Goal: Check status

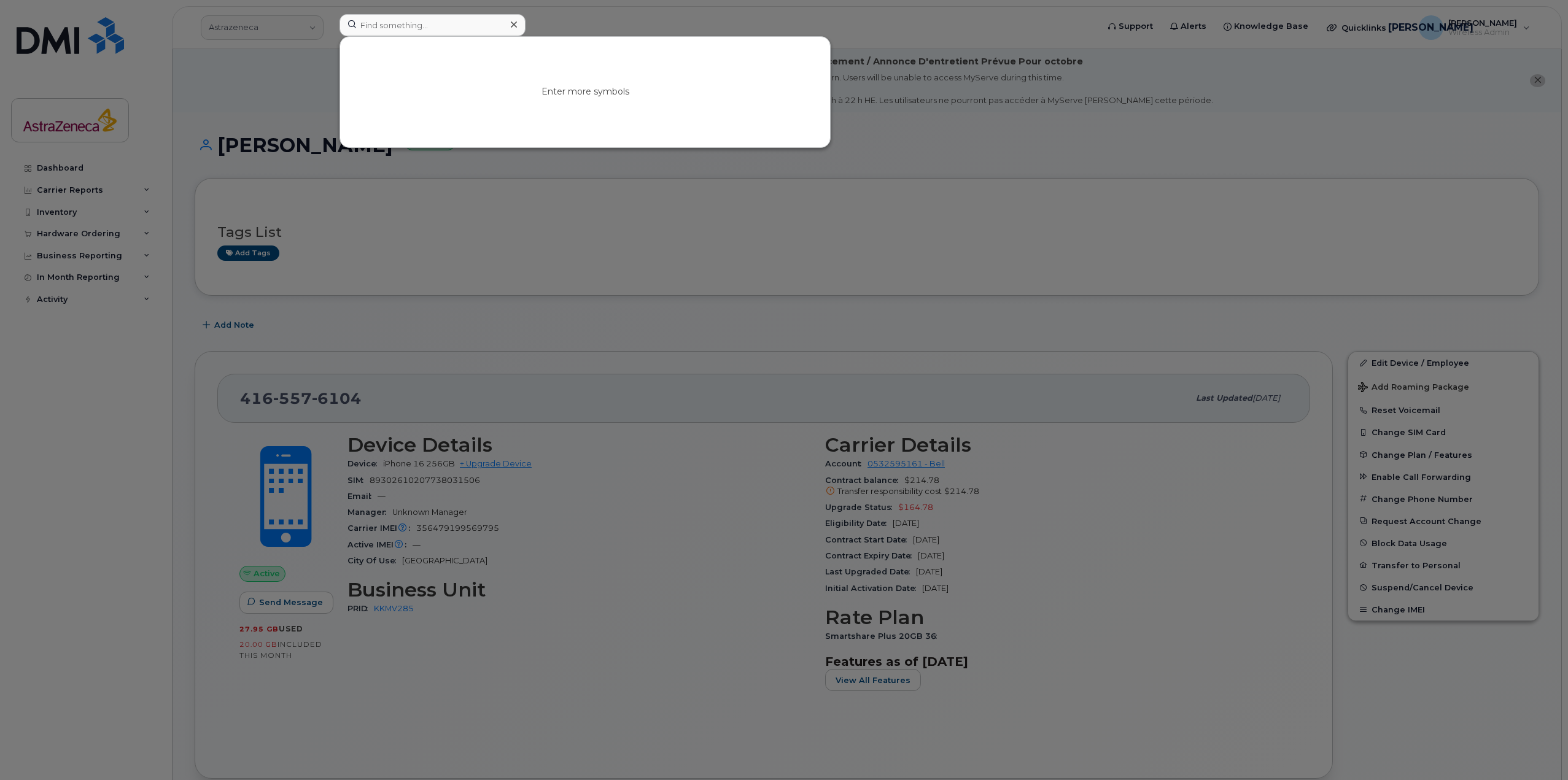
click at [75, 61] on div at bounding box center [784, 390] width 1568 height 780
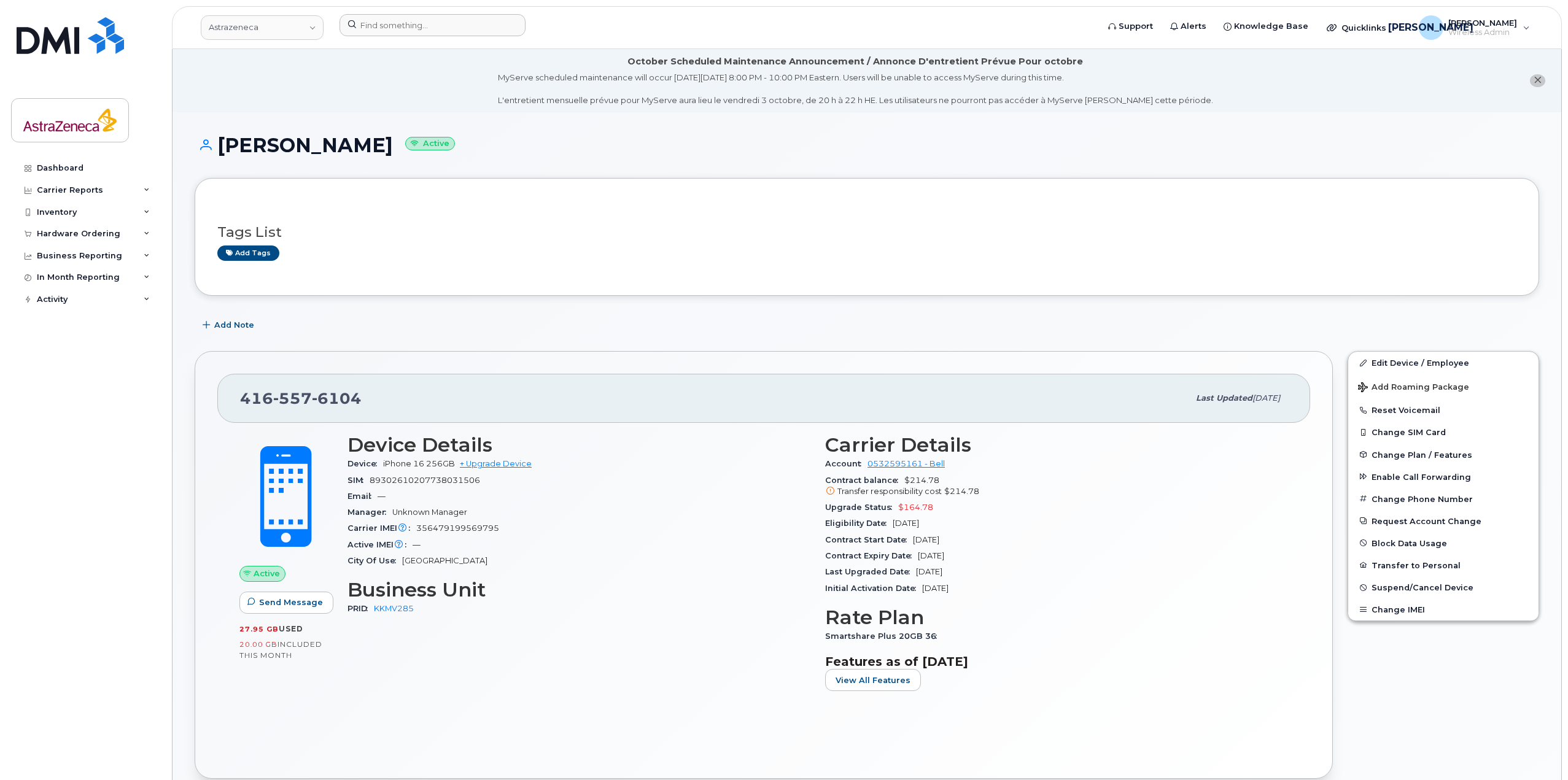
drag, startPoint x: 86, startPoint y: 13, endPoint x: 86, endPoint y: 24, distance: 11.0
click at [87, 15] on div "Dashboard Carrier Reports Monthly Billing Data Daily Data Pooling Data Behavior…" at bounding box center [83, 390] width 166 height 780
click at [72, 41] on img at bounding box center [70, 36] width 107 height 37
